Goal: Communication & Community: Ask a question

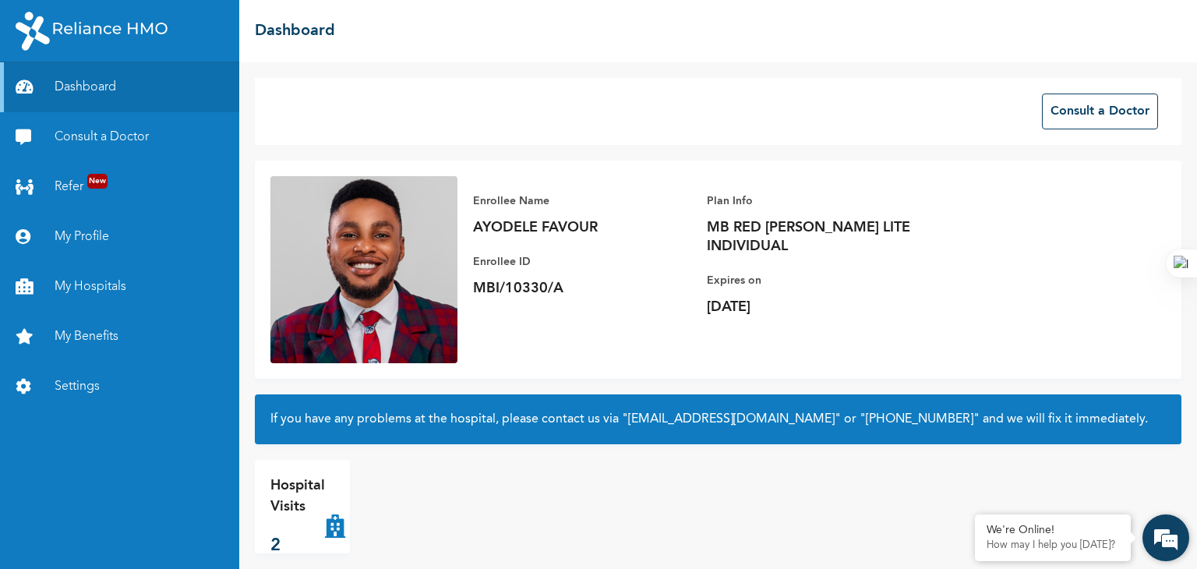
click at [1177, 551] on em at bounding box center [1166, 538] width 42 height 42
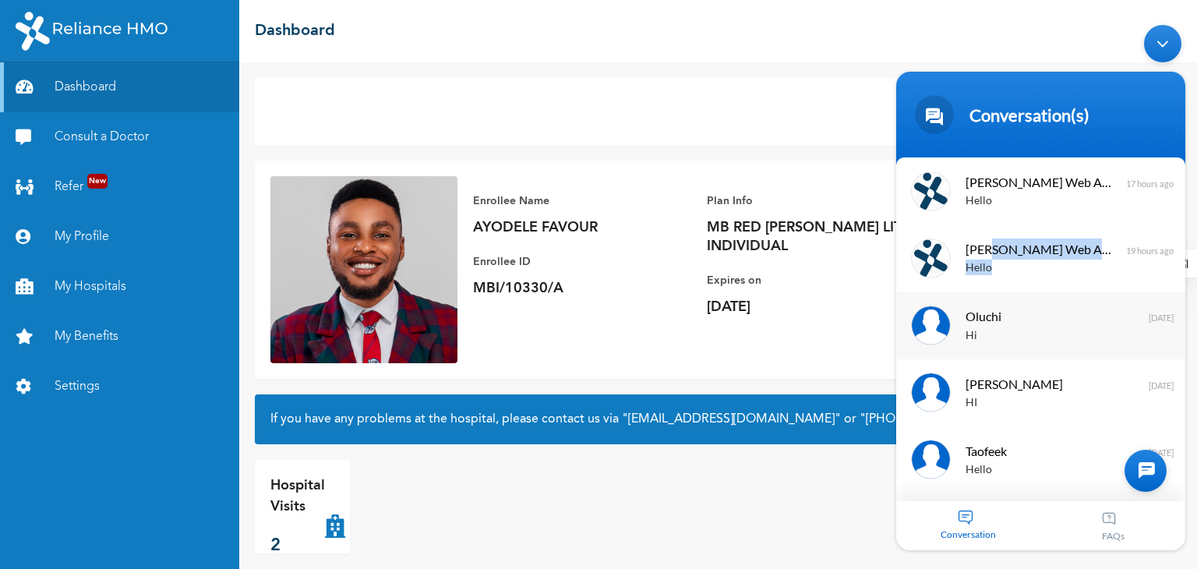
drag, startPoint x: 988, startPoint y: 273, endPoint x: 1008, endPoint y: 314, distance: 45.7
click at [1008, 307] on div "[PERSON_NAME] Enrollee Web Assistant Hello 17 hours ago [PERSON_NAME] Enrollee …" at bounding box center [1040, 392] width 289 height 470
copy div "Hello 19 hours ago [PERSON_NAME]"
click at [1152, 464] on div at bounding box center [1145, 470] width 42 height 42
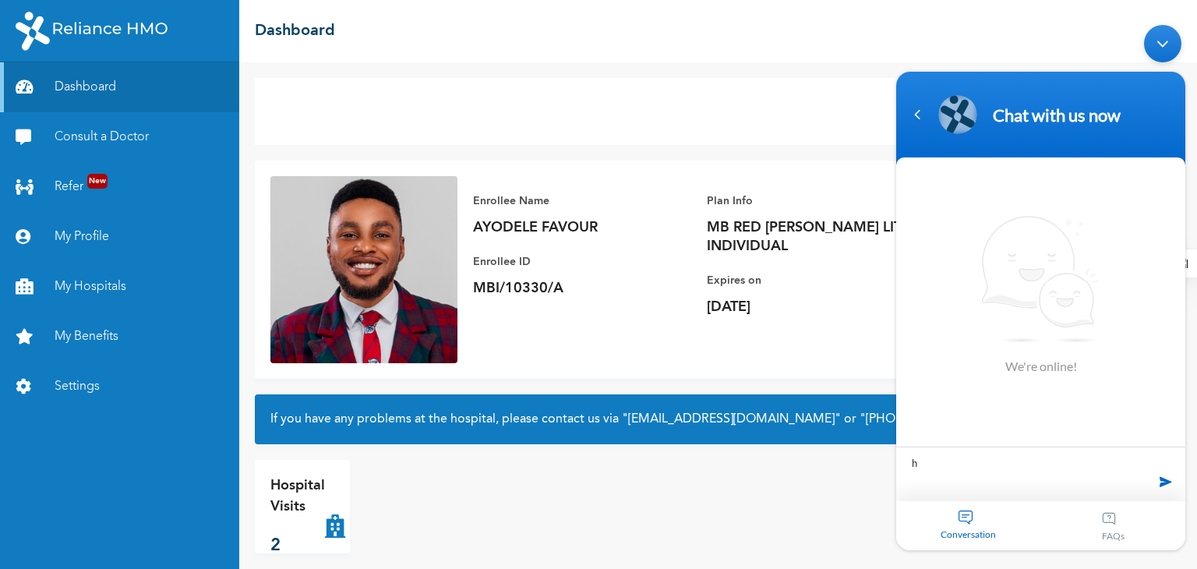
type textarea "hi"
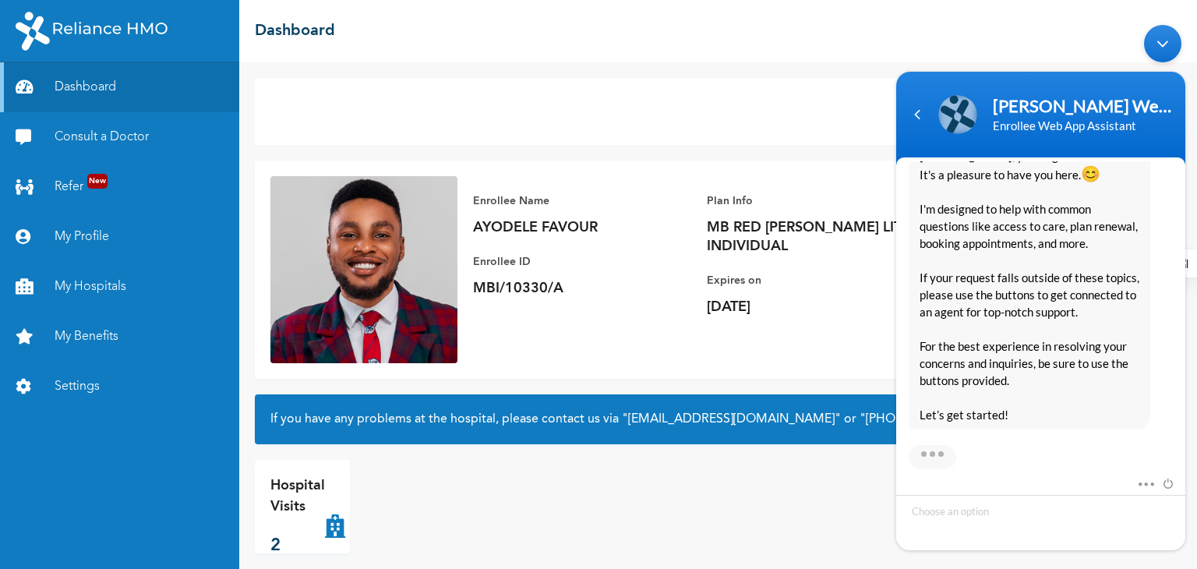
scroll to position [341, 0]
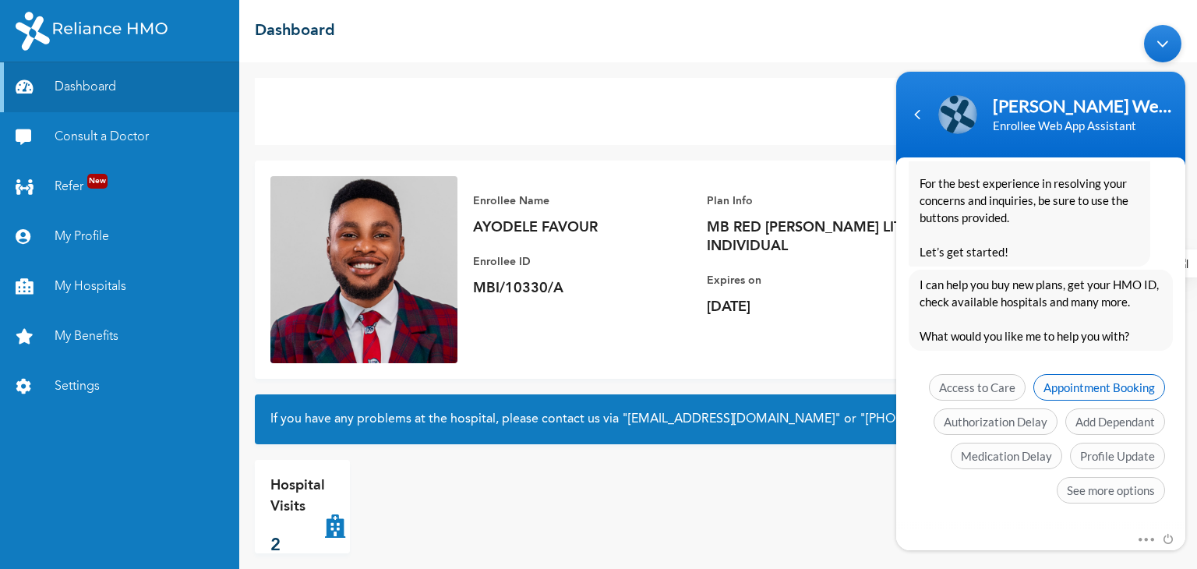
click at [1110, 383] on span "Appointment Booking" at bounding box center [1099, 386] width 132 height 26
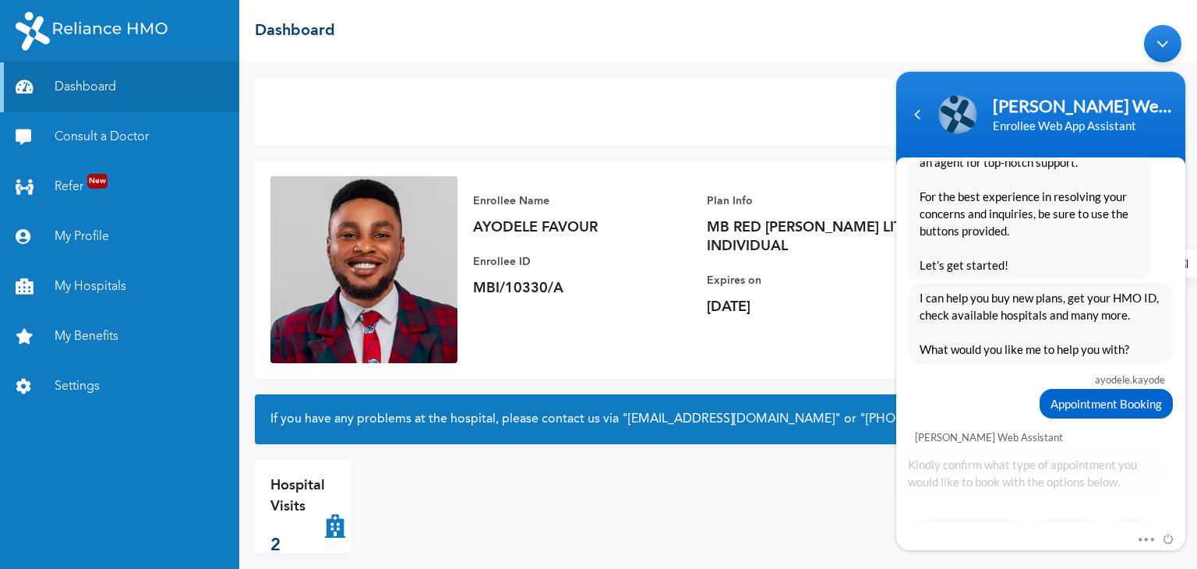
scroll to position [405, 0]
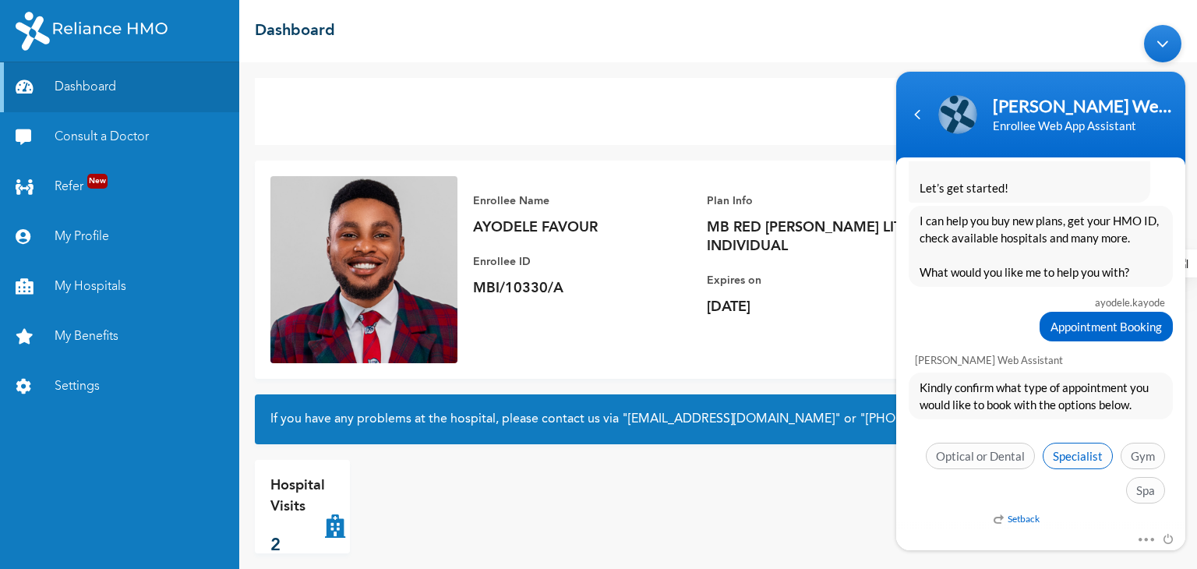
click at [1078, 449] on span "Specialist" at bounding box center [1078, 455] width 70 height 26
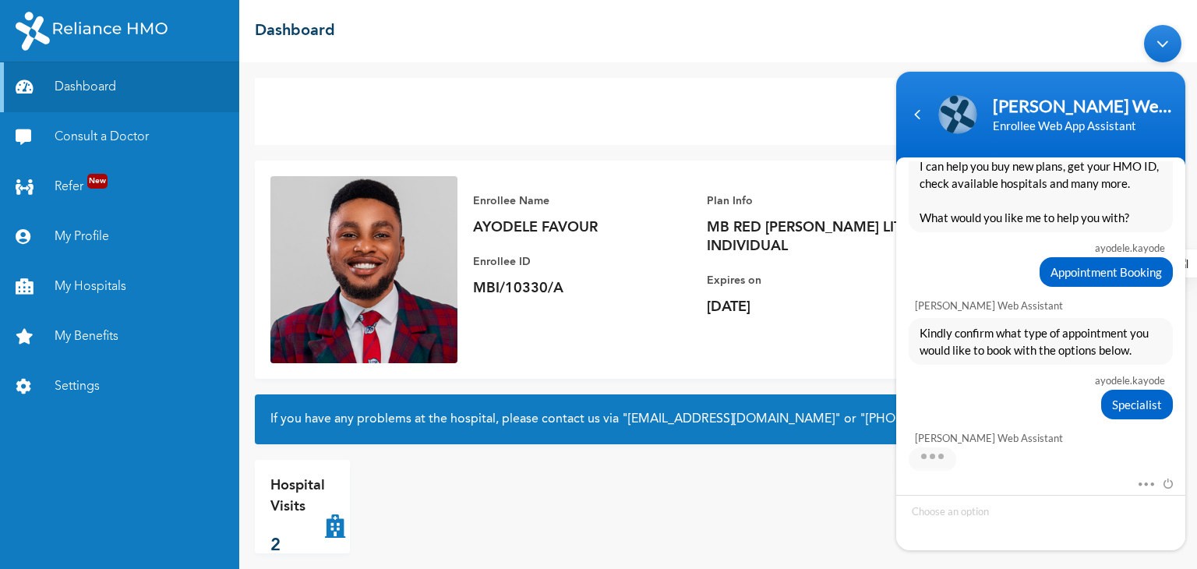
scroll to position [536, 0]
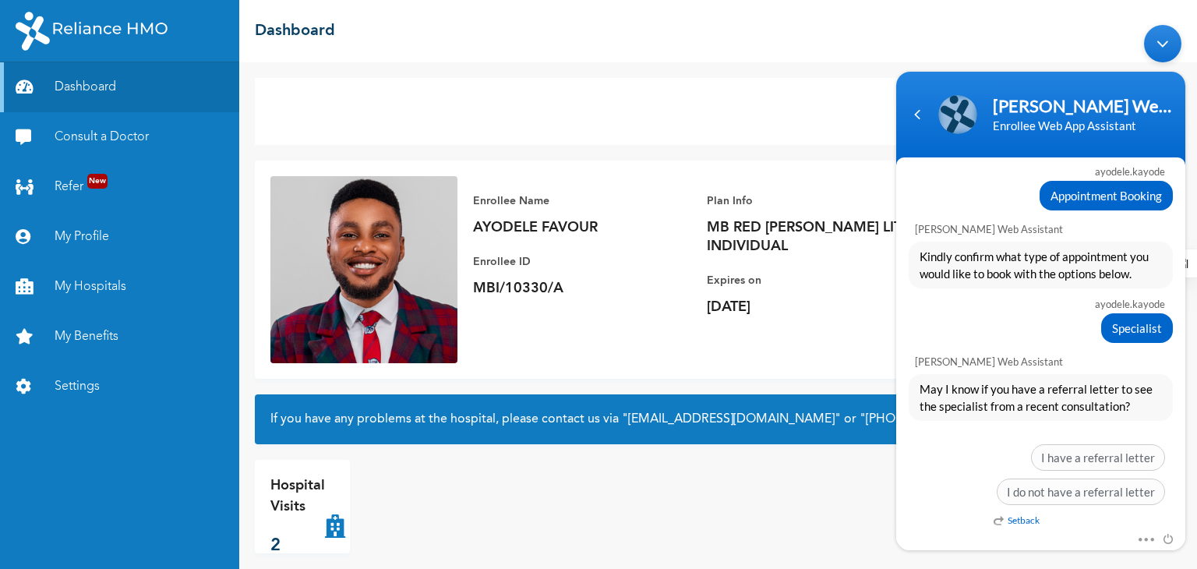
click at [1078, 449] on span "I have a referral letter" at bounding box center [1098, 456] width 134 height 26
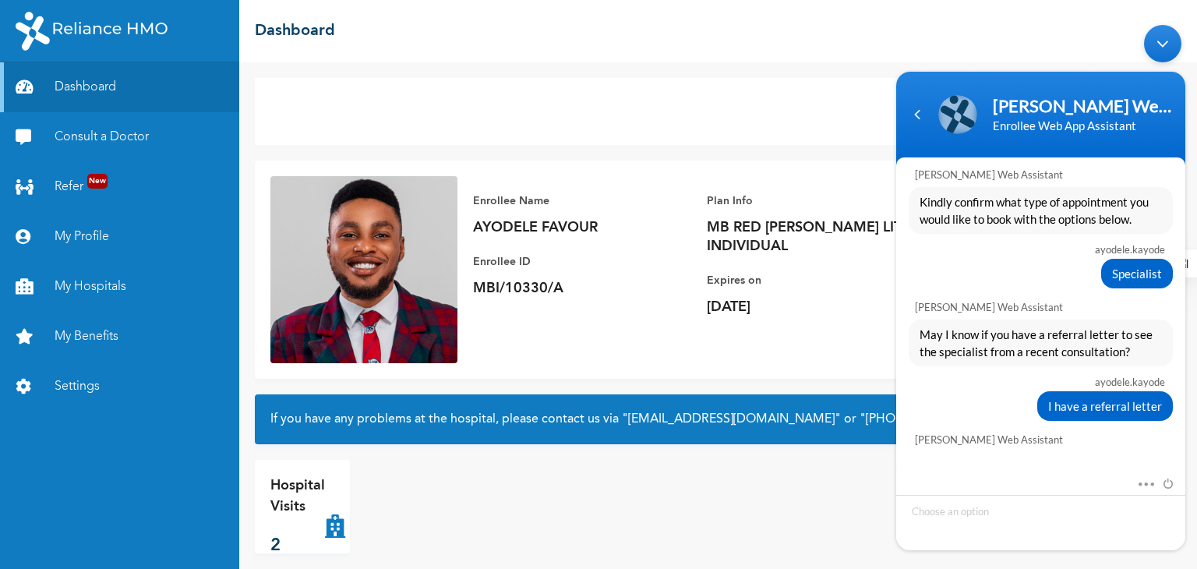
scroll to position [681, 0]
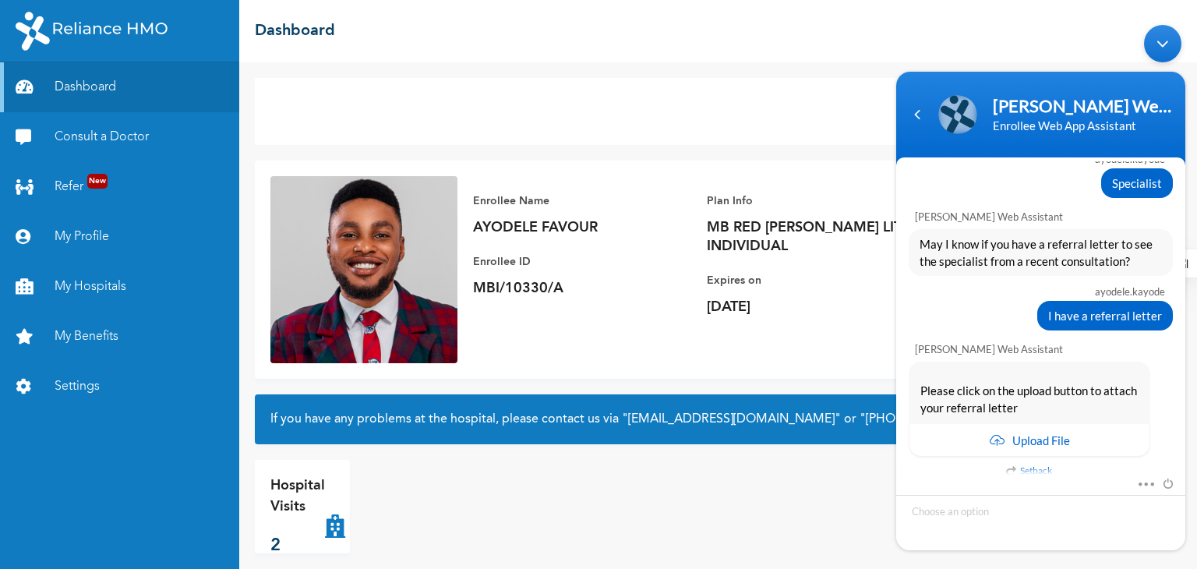
click at [1078, 449] on div "Upload File" at bounding box center [1030, 439] width 242 height 33
click at [991, 436] on input "file" at bounding box center [1030, 437] width 238 height 30
type input "C:\fakepath\1582880848referral_letter.pdf"
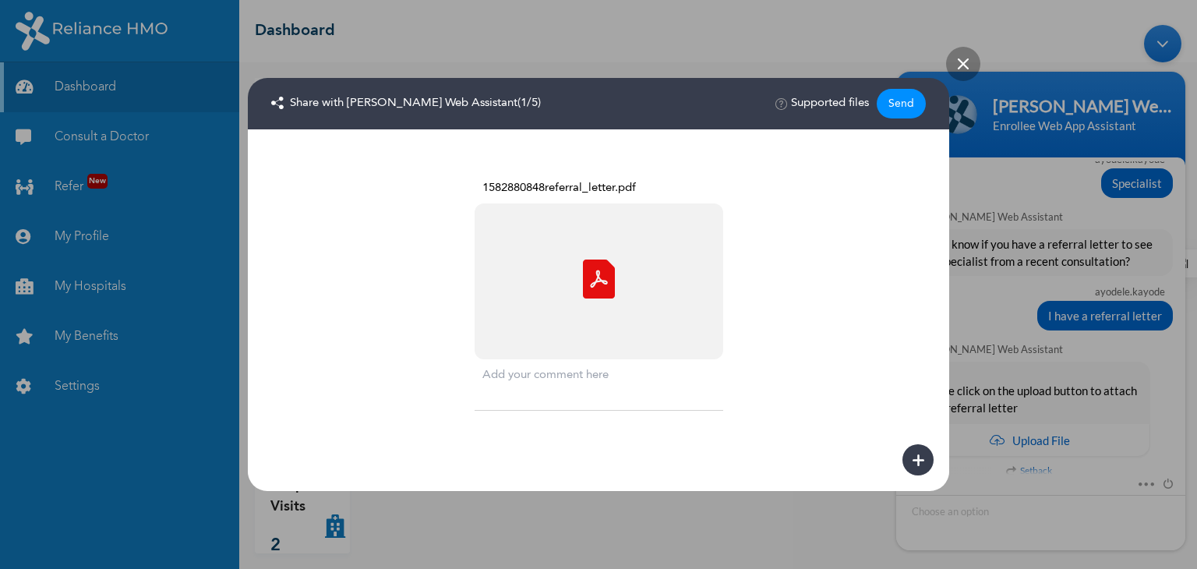
click at [895, 96] on div "Send" at bounding box center [901, 104] width 49 height 30
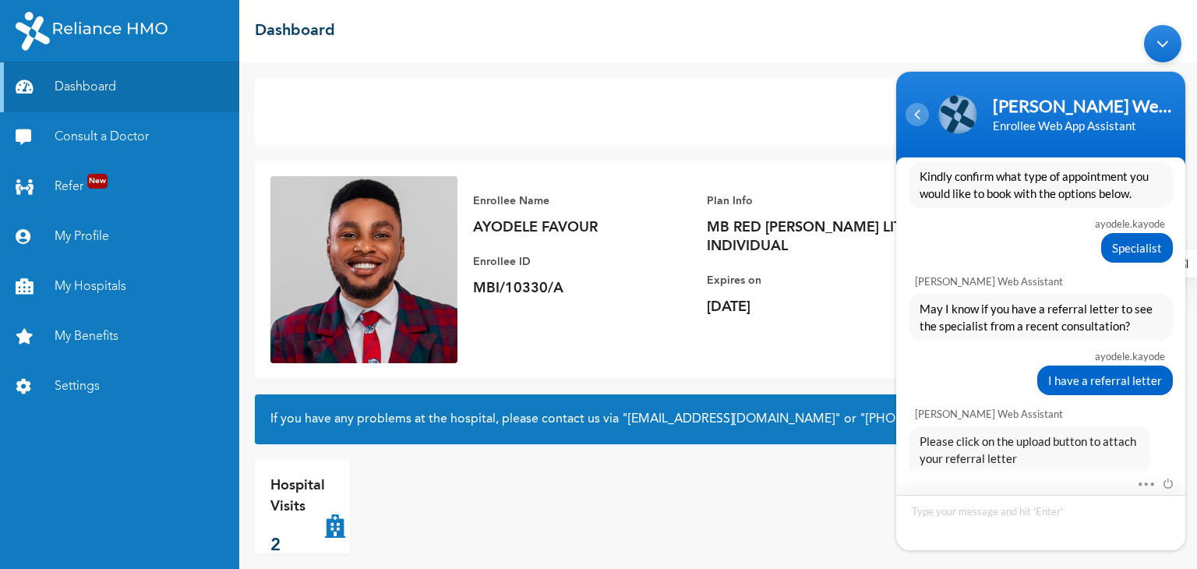
scroll to position [923, 0]
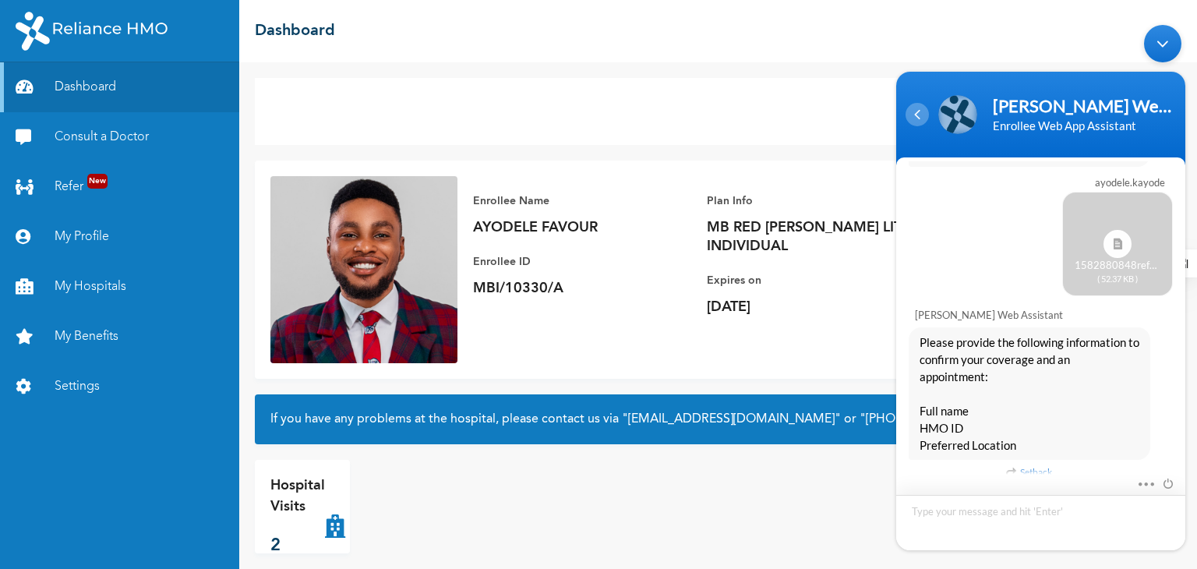
click at [924, 114] on div "Navigation go back" at bounding box center [916, 113] width 23 height 23
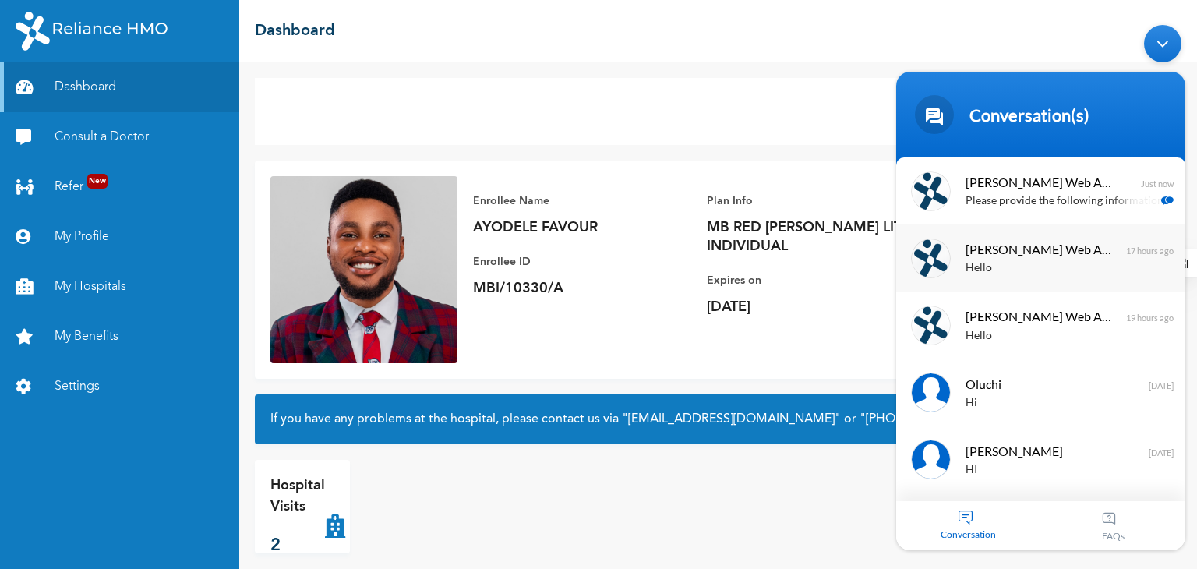
click at [1067, 252] on span "[PERSON_NAME] Web Assistant" at bounding box center [1038, 248] width 147 height 21
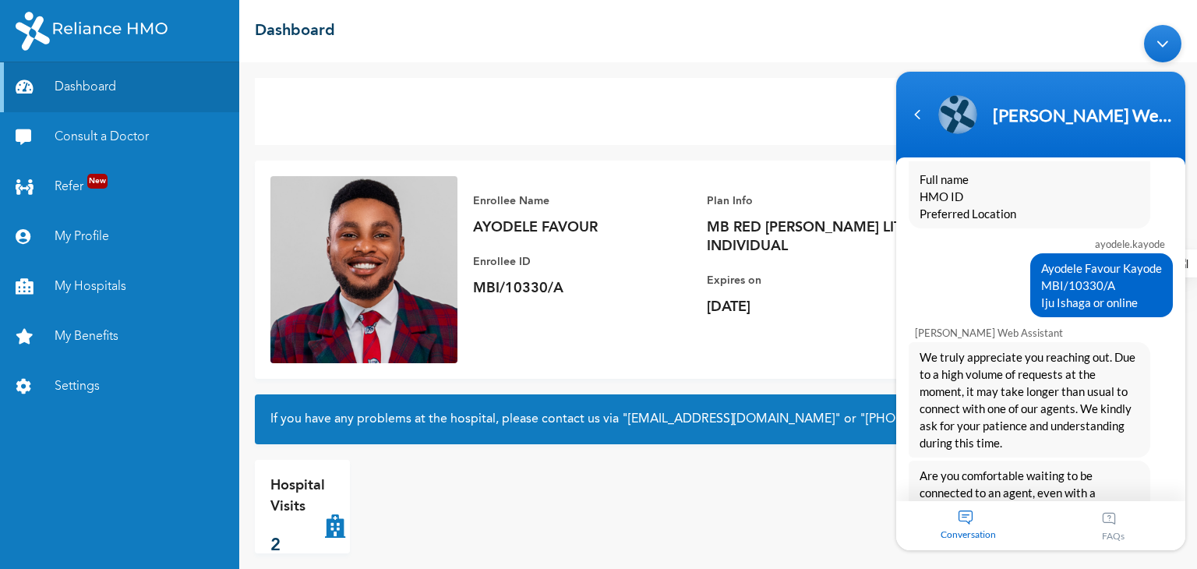
scroll to position [1153, 0]
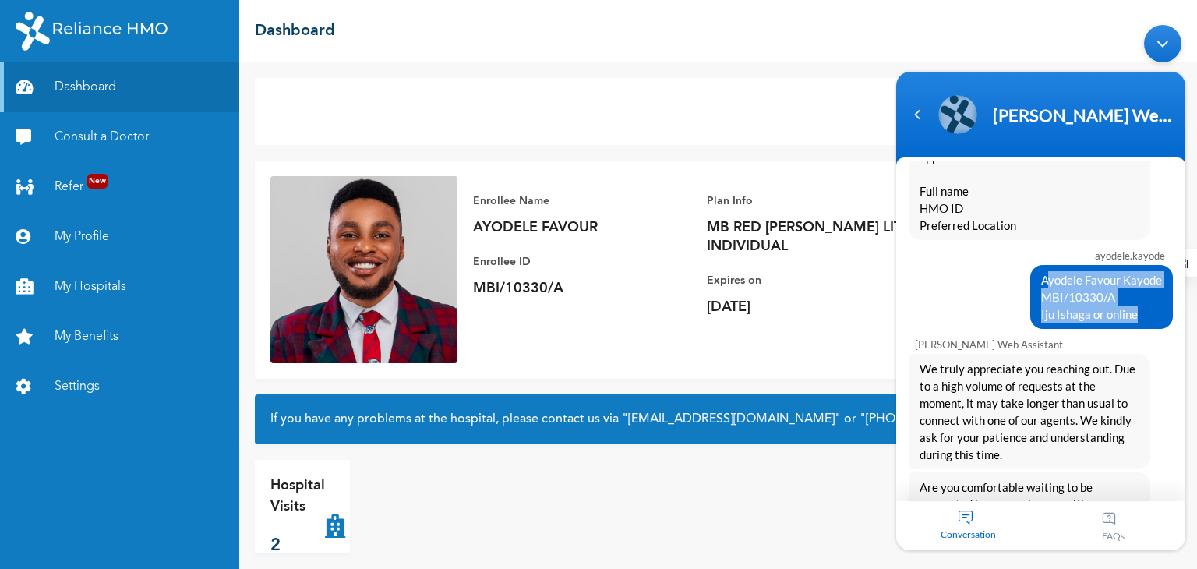
drag, startPoint x: 1134, startPoint y: 308, endPoint x: 1038, endPoint y: 265, distance: 105.0
click at [1041, 270] on span "Ayodele Favour Kayode MBI/10330/A Iju Ishaga or online" at bounding box center [1101, 295] width 121 height 51
copy span "Ayodele Favour Kayode MBI/10330/A Iju Ishaga or online"
click at [916, 102] on div "Navigation go back" at bounding box center [916, 113] width 23 height 23
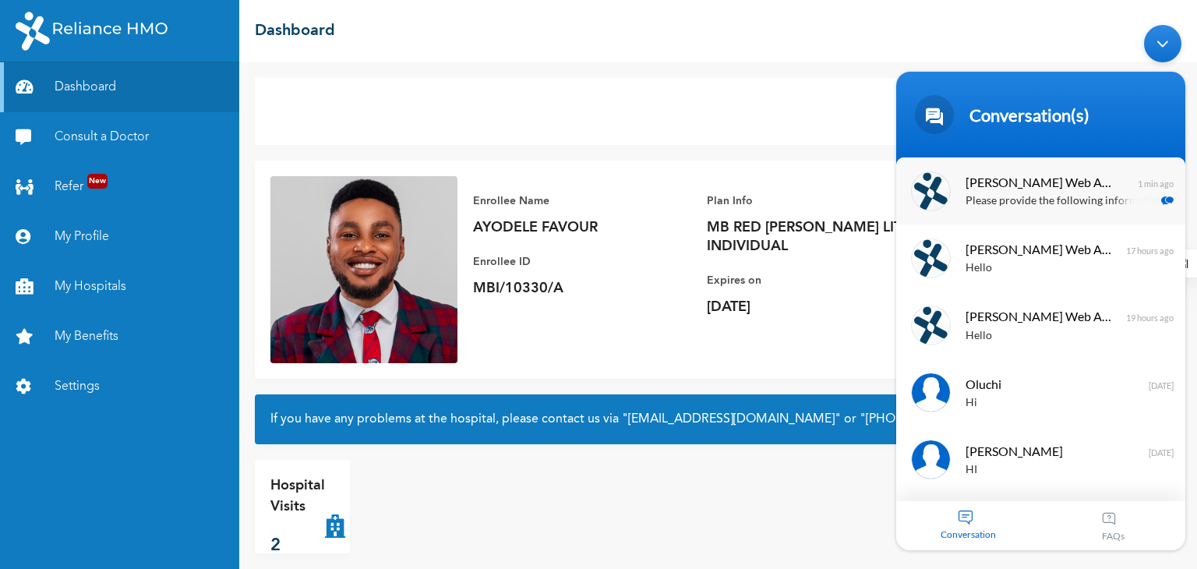
click at [984, 205] on p "Please provide the following information to confirm your coverage and an appoin…" at bounding box center [1063, 201] width 196 height 18
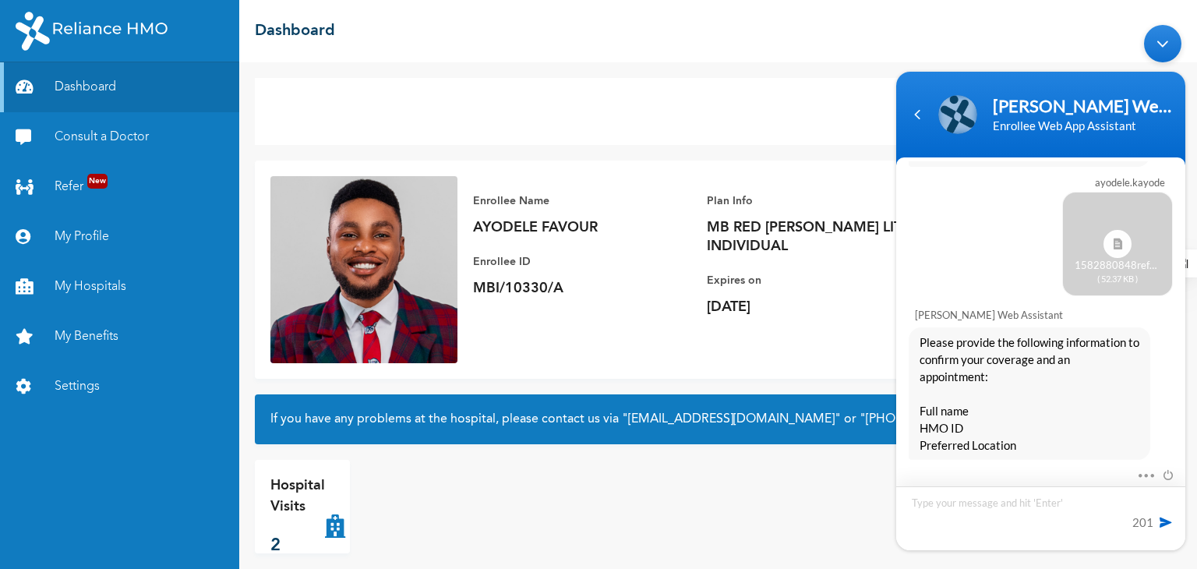
type textarea "Ayodele Favour Kayode MBI/10330/A Iju Ishaga or online"
click at [1160, 524] on span at bounding box center [1166, 522] width 16 height 16
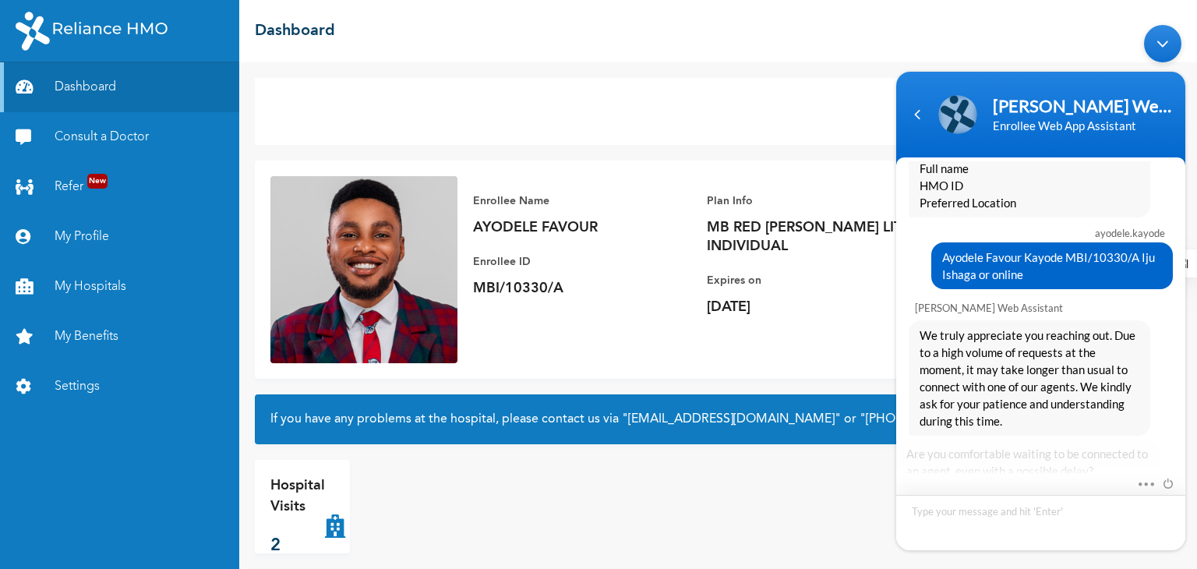
scroll to position [1281, 0]
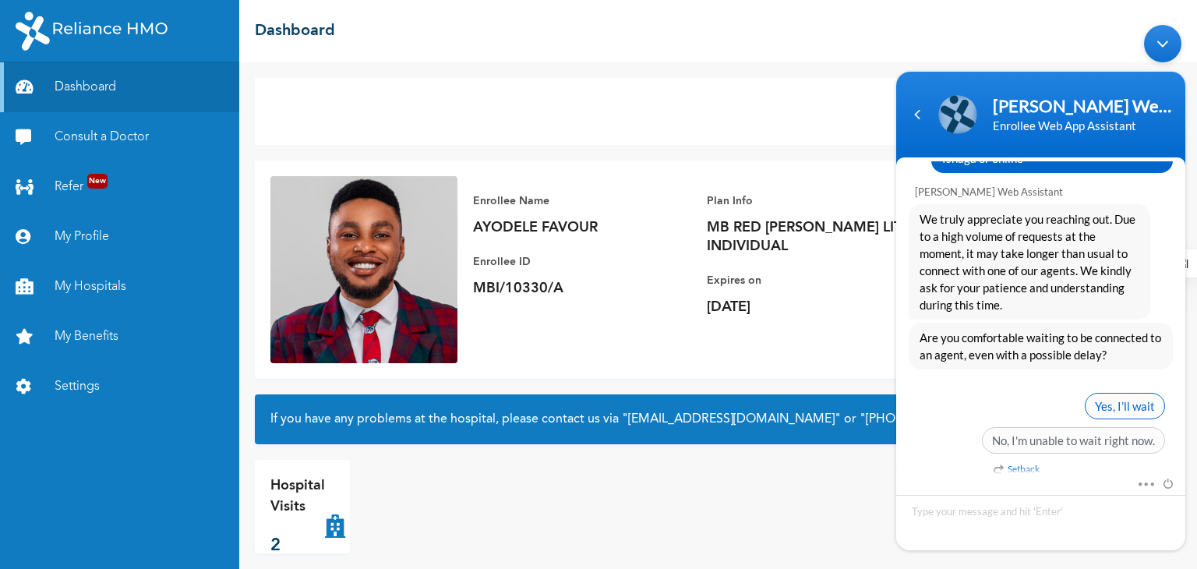
click at [1139, 408] on span "Yes, I’ll wait" at bounding box center [1125, 405] width 80 height 26
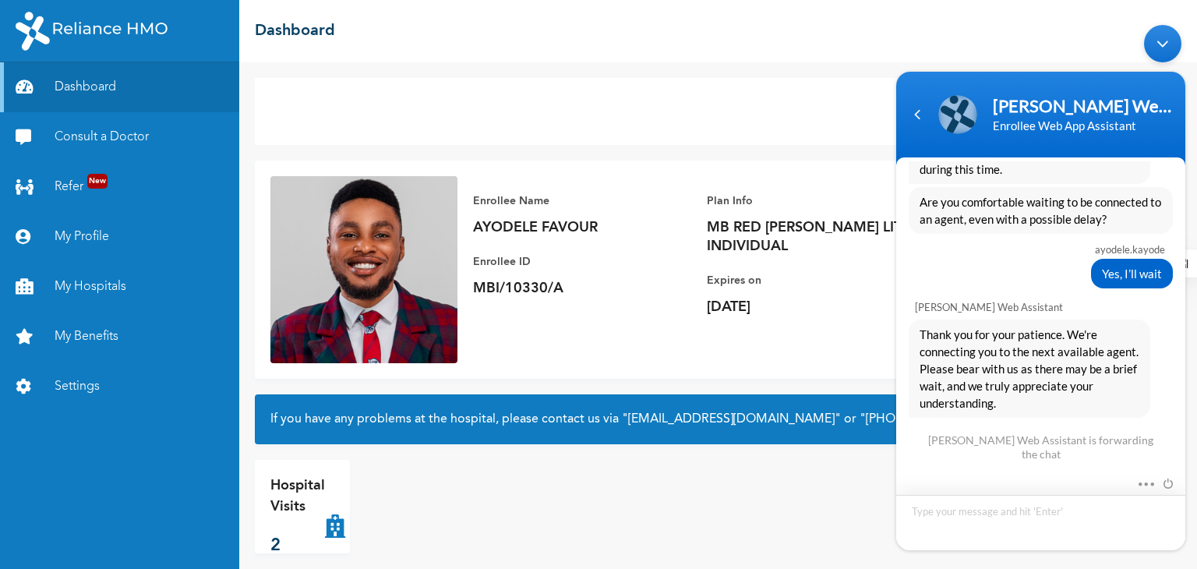
scroll to position [1474, 0]
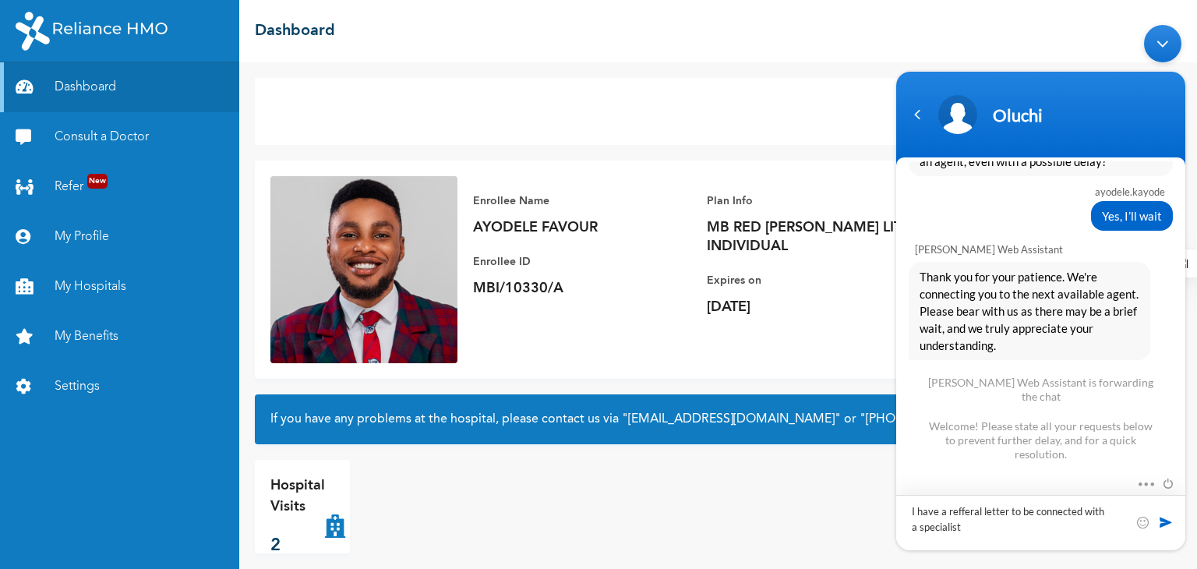
type textarea "I have a refferal letter to be connected with a specialist"
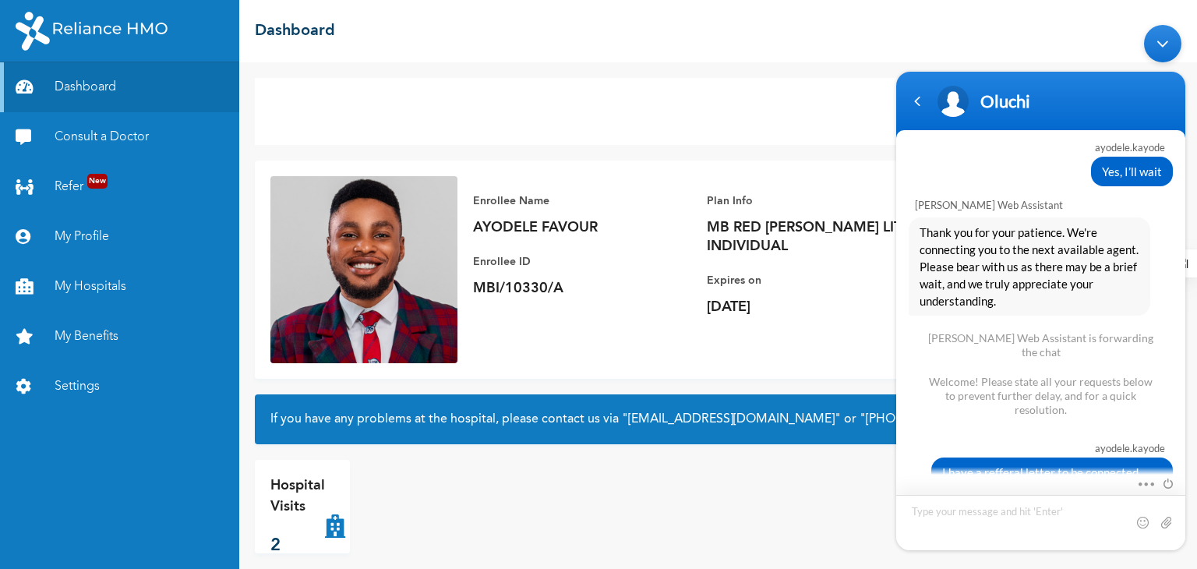
scroll to position [1518, 0]
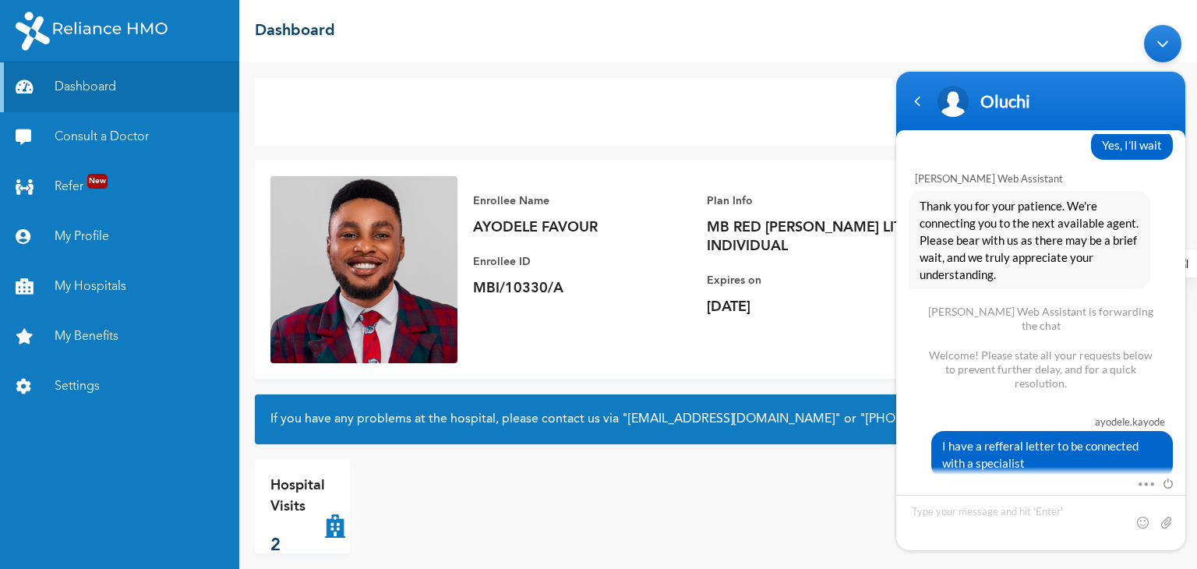
drag, startPoint x: 1187, startPoint y: 438, endPoint x: 1187, endPoint y: 475, distance: 37.4
click at [1187, 475] on body "[PERSON_NAME].[PERSON_NAME] Hello [PERSON_NAME] Enrollee Web Assistant Hello [P…" at bounding box center [1040, 286] width 305 height 541
copy section "Mute Send email Share your screen"
click at [912, 430] on div "I have a refferal letter to be connected with a specialist" at bounding box center [1041, 453] width 264 height 47
